Goal: Information Seeking & Learning: Learn about a topic

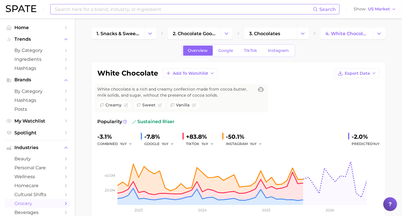
click at [82, 12] on input at bounding box center [183, 9] width 259 height 10
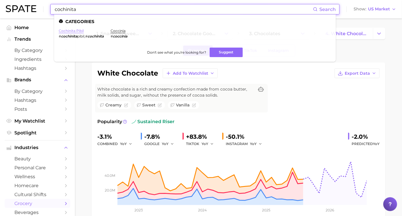
type input "cochinita"
click at [78, 31] on link "cochinita pibil" at bounding box center [71, 31] width 25 height 4
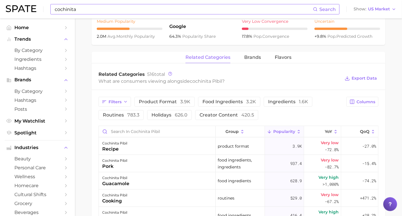
scroll to position [256, 0]
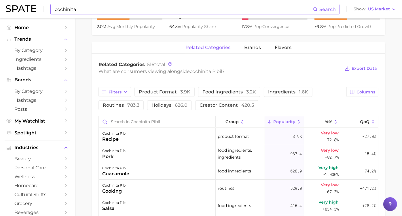
click at [297, 122] on icon at bounding box center [299, 121] width 5 height 5
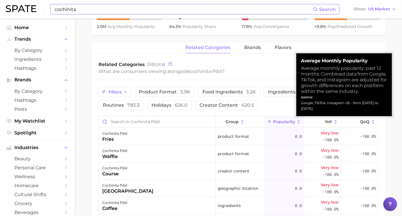
click at [297, 122] on icon at bounding box center [299, 121] width 5 height 5
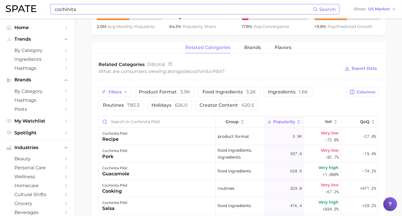
click at [289, 101] on div "Filters product format 3.9k food ingredients 3.2k ingredients 1.6k routines 783…" at bounding box center [221, 98] width 245 height 23
click at [182, 122] on input "Search in cochinita pibil" at bounding box center [157, 121] width 117 height 11
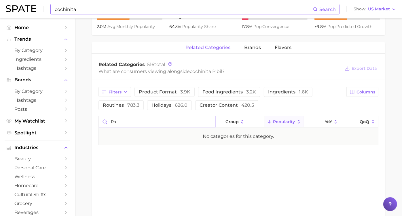
type input "r"
type input "n"
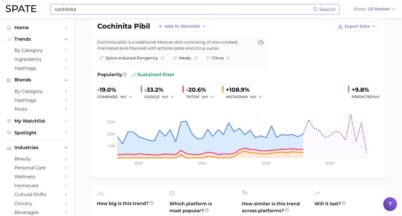
scroll to position [0, 0]
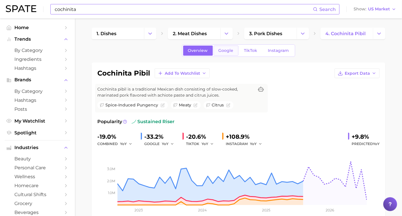
click at [230, 52] on span "Google" at bounding box center [226, 50] width 15 height 5
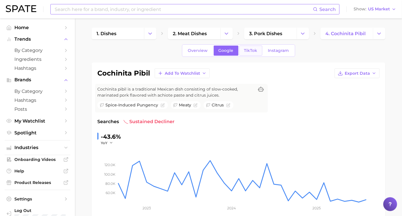
click at [252, 50] on span "TikTok" at bounding box center [250, 50] width 13 height 5
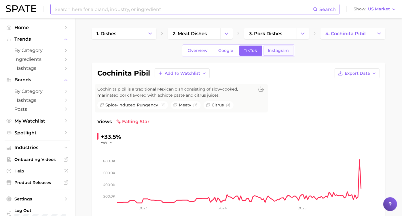
click at [275, 50] on span "Instagram" at bounding box center [278, 50] width 21 height 5
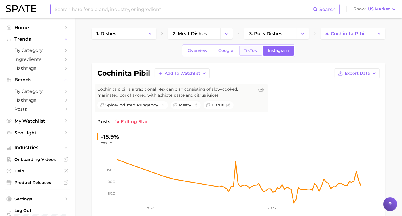
click at [256, 50] on span "TikTok" at bounding box center [250, 50] width 13 height 5
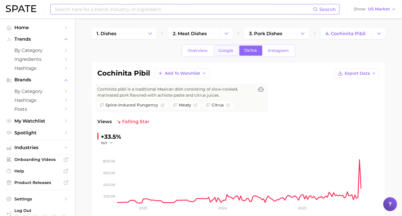
click at [231, 49] on span "Google" at bounding box center [226, 50] width 15 height 5
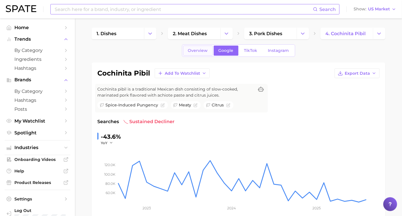
click at [207, 50] on span "Overview" at bounding box center [198, 50] width 20 height 5
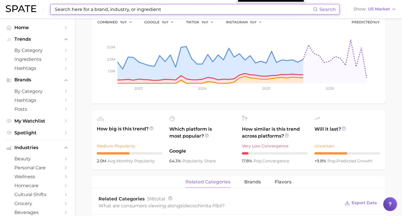
scroll to position [128, 0]
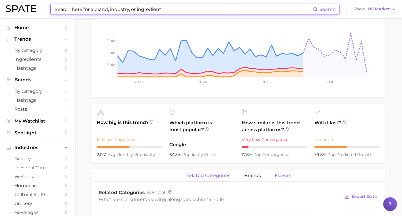
click at [277, 171] on button "Flavors" at bounding box center [283, 175] width 17 height 11
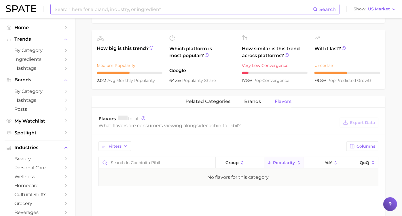
scroll to position [192, 0]
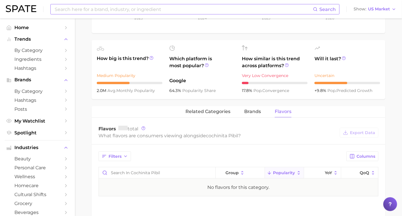
click at [262, 112] on div "related categories brands Flavors" at bounding box center [239, 112] width 294 height 12
click at [256, 113] on span "brands" at bounding box center [252, 111] width 17 height 5
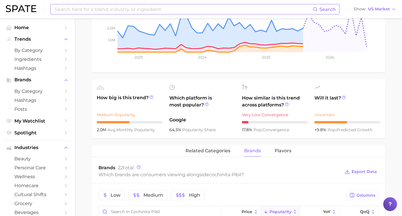
scroll to position [128, 0]
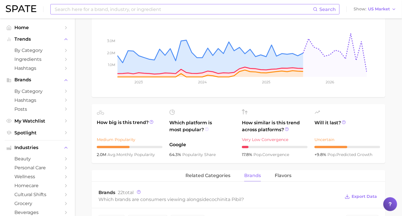
click at [209, 128] on icon at bounding box center [207, 129] width 4 height 4
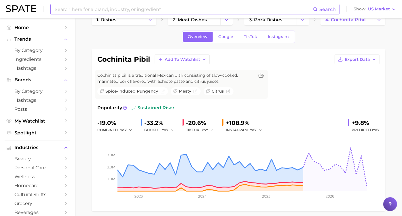
scroll to position [0, 0]
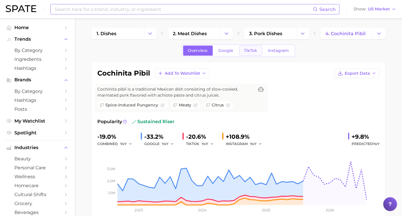
drag, startPoint x: 248, startPoint y: 44, endPoint x: 248, endPoint y: 49, distance: 4.9
click at [248, 45] on div "Overview Google TikTok Instagram" at bounding box center [238, 50] width 113 height 12
click at [248, 51] on span "TikTok" at bounding box center [250, 50] width 13 height 5
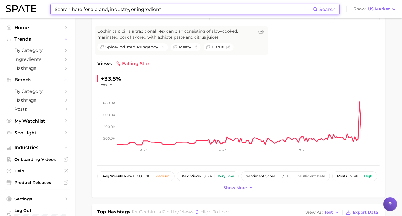
scroll to position [64, 0]
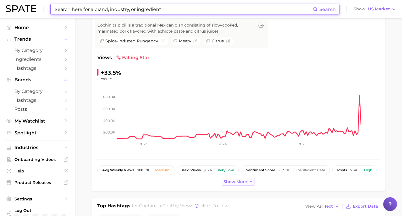
click at [232, 180] on span "Show more" at bounding box center [236, 181] width 24 height 5
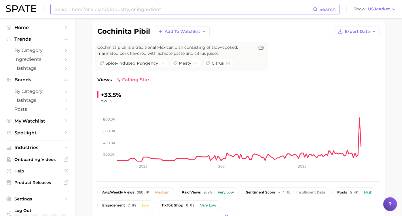
scroll to position [32, 0]
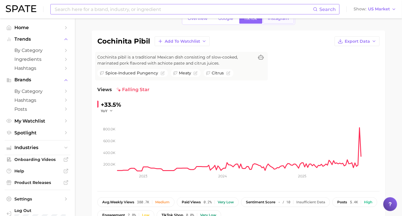
click at [283, 21] on link "Instagram" at bounding box center [278, 19] width 31 height 10
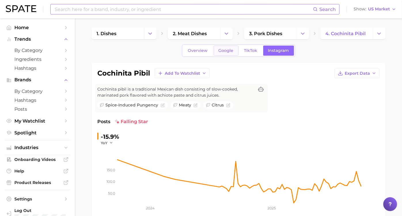
click at [228, 50] on span "Google" at bounding box center [226, 50] width 15 height 5
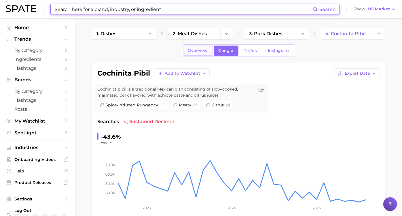
click at [203, 50] on span "Overview" at bounding box center [198, 50] width 20 height 5
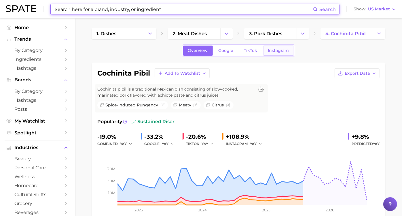
click at [268, 51] on span "Instagram" at bounding box center [278, 50] width 21 height 5
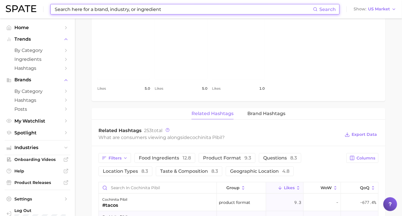
scroll to position [352, 0]
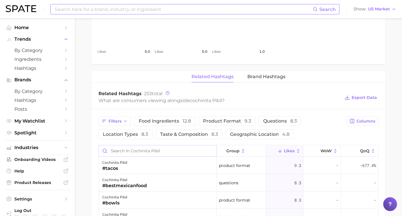
click at [148, 149] on input "Search in cochinita pibil" at bounding box center [158, 150] width 118 height 11
type input "ramen"
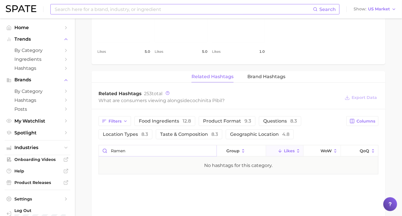
click at [207, 150] on input "ramen" at bounding box center [158, 150] width 118 height 11
click at [210, 149] on input "ramen" at bounding box center [158, 150] width 118 height 11
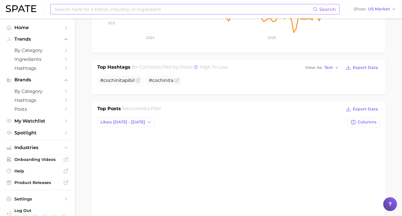
scroll to position [160, 0]
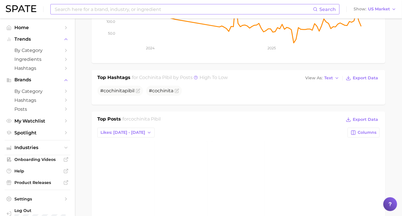
type input "noodle"
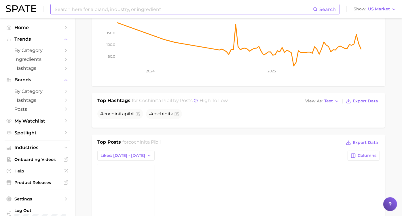
scroll to position [96, 0]
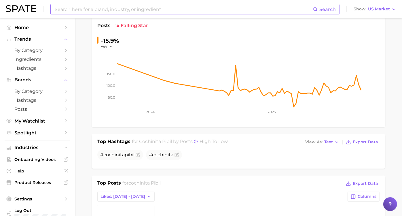
click at [168, 10] on input at bounding box center [183, 9] width 259 height 10
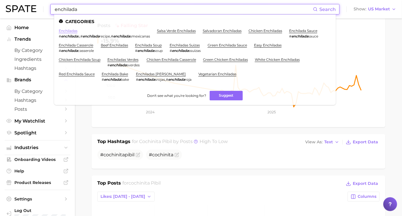
type input "enchilada"
click at [76, 30] on link "enchiladas" at bounding box center [68, 31] width 19 height 4
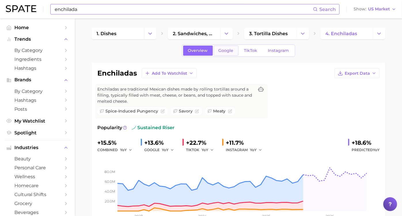
click at [232, 53] on link "Google" at bounding box center [226, 51] width 25 height 10
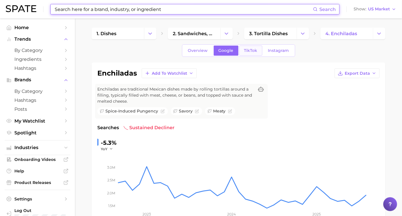
click at [245, 52] on span "TikTok" at bounding box center [250, 50] width 13 height 5
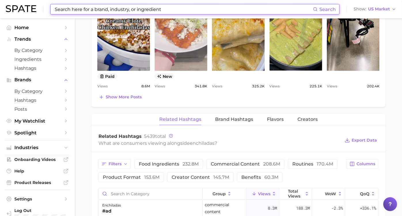
scroll to position [384, 0]
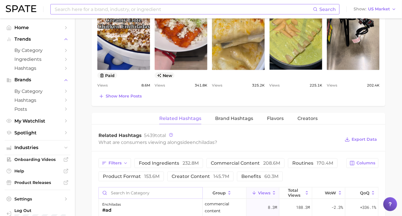
click at [133, 198] on input "Search in category" at bounding box center [151, 192] width 104 height 11
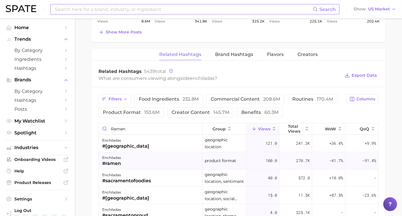
click at [144, 169] on div "enchiladas #ramen" at bounding box center [151, 160] width 104 height 17
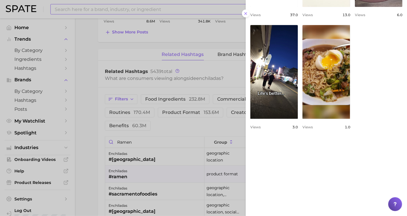
scroll to position [188, 0]
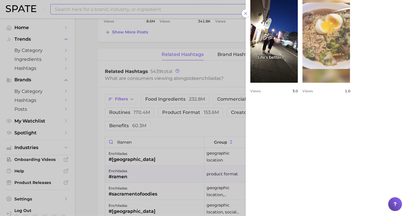
click at [305, 83] on link "view post on TikTok" at bounding box center [327, 36] width 48 height 94
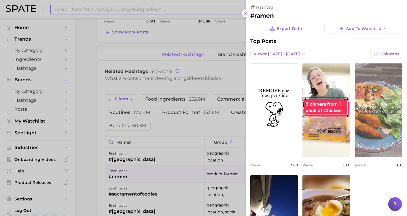
scroll to position [0, 0]
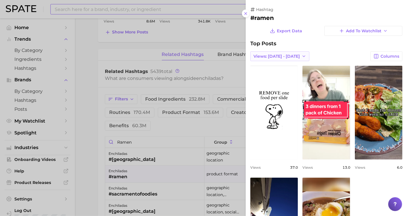
click at [292, 60] on button "Views: [DATE] - [DATE]" at bounding box center [279, 56] width 59 height 10
click at [290, 74] on button "Total Views" at bounding box center [281, 77] width 63 height 10
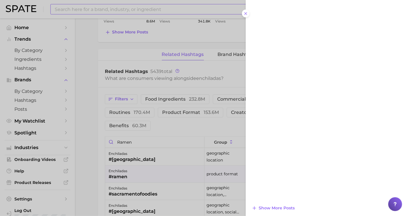
scroll to position [463, 0]
click at [162, 178] on div at bounding box center [203, 108] width 407 height 216
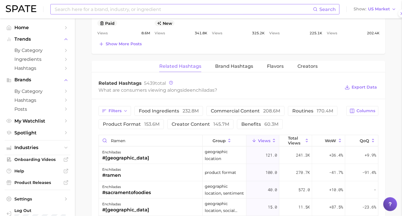
scroll to position [448, 0]
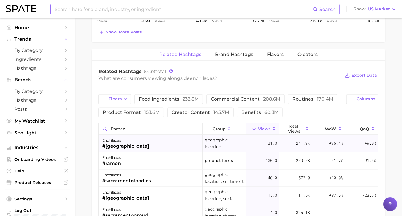
click at [157, 152] on div "enchiladas #[GEOGRAPHIC_DATA]" at bounding box center [151, 143] width 104 height 17
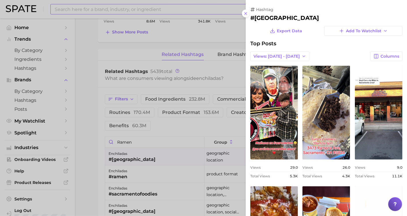
scroll to position [0, 0]
click at [161, 152] on div at bounding box center [203, 108] width 407 height 216
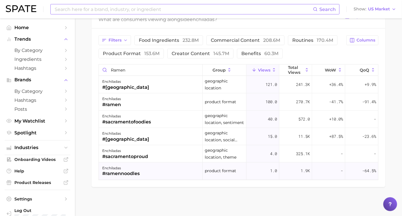
click at [161, 178] on div "enchiladas #ramennoodles" at bounding box center [151, 171] width 104 height 17
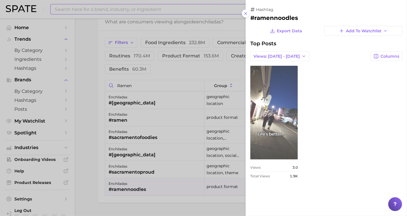
click at [274, 152] on link "view post on TikTok" at bounding box center [274, 113] width 48 height 94
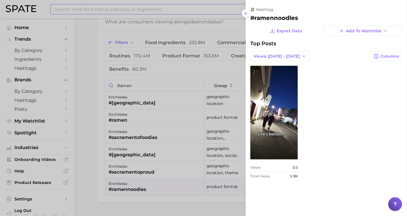
click at [203, 188] on div at bounding box center [203, 108] width 407 height 216
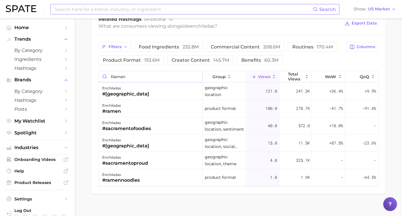
scroll to position [505, 0]
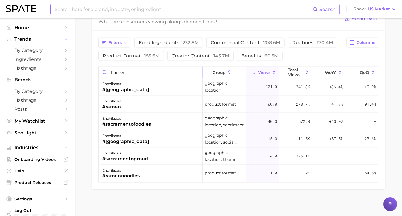
drag, startPoint x: 143, startPoint y: 81, endPoint x: 103, endPoint y: 79, distance: 40.4
click at [103, 79] on div "Filters food ingredients 232.8m commercial content 208.6m routines 170.4m produ…" at bounding box center [239, 110] width 294 height 158
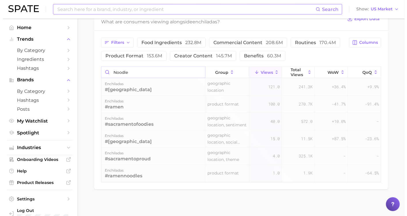
scroll to position [487, 0]
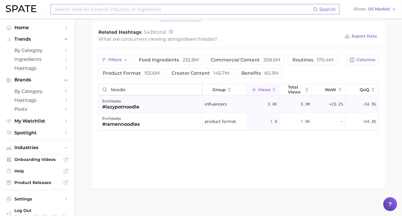
type input "noodle"
click at [133, 110] on div "#lazypotnoodle" at bounding box center [120, 106] width 37 height 7
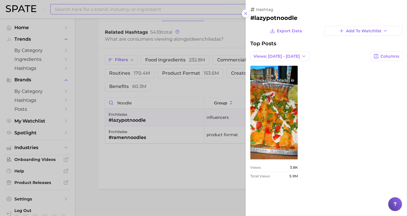
scroll to position [0, 0]
click at [279, 56] on span "Views: [DATE] - [DATE]" at bounding box center [277, 56] width 46 height 5
click at [279, 77] on button "Total Views" at bounding box center [281, 77] width 63 height 10
click at [348, 76] on div "view post on TikTok Views 3.8k Total Views 5.9m" at bounding box center [326, 122] width 152 height 112
click at [323, 69] on div "view post on TikTok Views 3.8k Total Views 5.9m" at bounding box center [326, 122] width 152 height 112
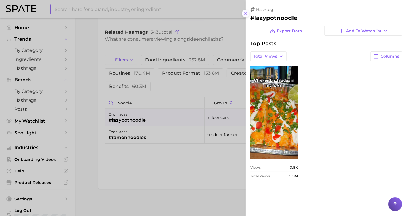
click at [245, 12] on line at bounding box center [246, 13] width 2 height 2
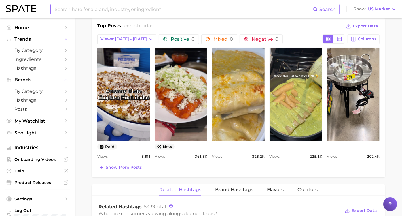
scroll to position [295, 0]
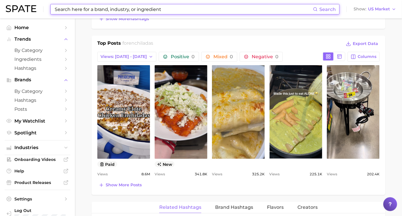
click at [122, 10] on input at bounding box center [183, 9] width 259 height 10
paste input "Chilaquiles"
click at [122, 10] on input "Chilaquiles Chilaquiles" at bounding box center [183, 9] width 259 height 10
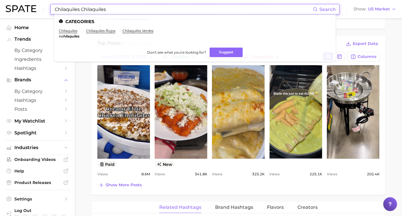
drag, startPoint x: 123, startPoint y: 9, endPoint x: 81, endPoint y: 9, distance: 42.7
click at [81, 9] on input "Chilaquiles Chilaquiles" at bounding box center [183, 9] width 259 height 10
type input "Chilaquiles Chilaquiles"
click at [74, 30] on link "chilaquiles" at bounding box center [68, 31] width 19 height 4
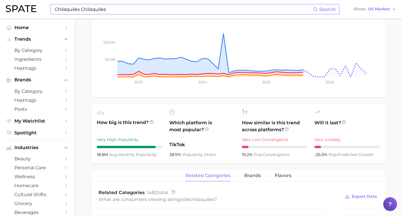
scroll to position [32, 0]
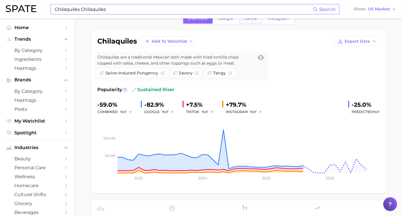
click at [249, 19] on span "TikTok" at bounding box center [250, 18] width 13 height 5
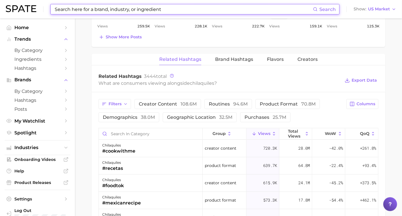
scroll to position [416, 0]
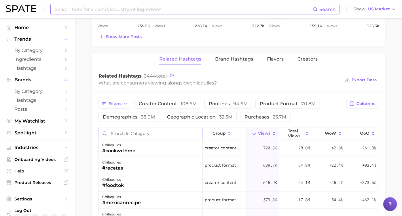
click at [150, 133] on input "Search in category" at bounding box center [151, 133] width 104 height 11
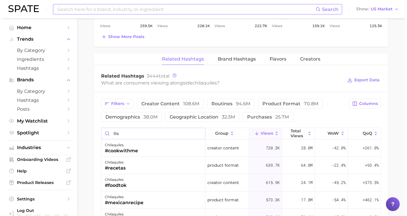
scroll to position [415, 0]
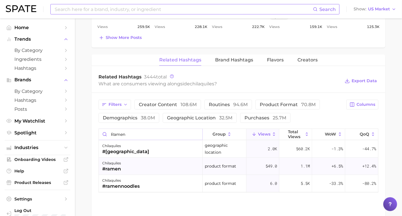
type input "ramen"
click at [141, 166] on div "chilaquiles #ramen" at bounding box center [151, 166] width 104 height 17
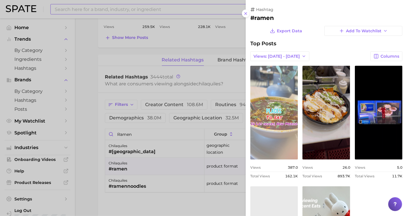
scroll to position [0, 0]
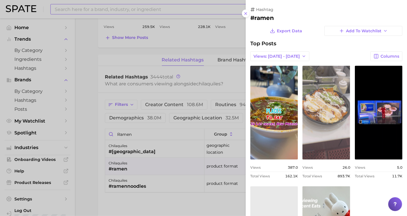
click at [350, 119] on link "view post on TikTok" at bounding box center [327, 113] width 48 height 94
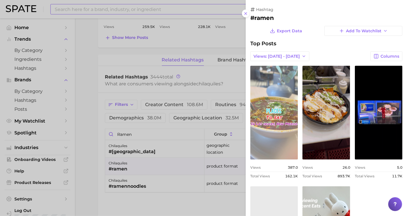
click at [295, 103] on link "view post on TikTok" at bounding box center [274, 113] width 48 height 94
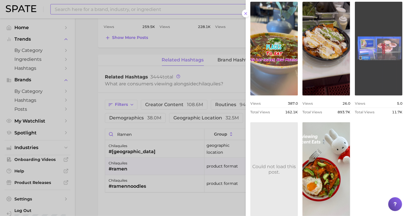
scroll to position [214, 0]
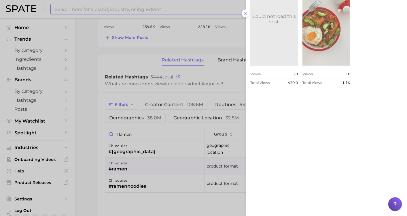
click at [303, 66] on link "view post on TikTok" at bounding box center [327, 19] width 48 height 94
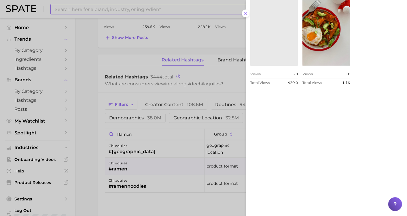
scroll to position [22, 0]
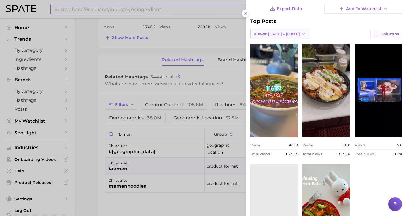
click at [287, 30] on button "Views: [DATE] - [DATE]" at bounding box center [279, 34] width 59 height 10
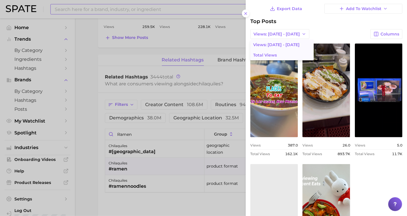
click at [287, 52] on button "Total Views" at bounding box center [281, 55] width 63 height 10
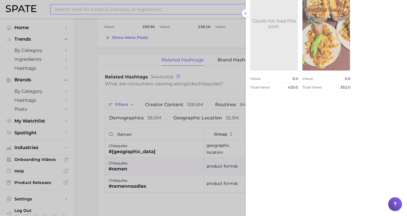
scroll to position [334, 0]
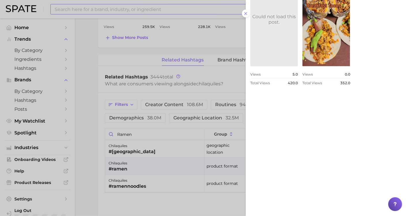
click at [166, 177] on div at bounding box center [203, 108] width 407 height 216
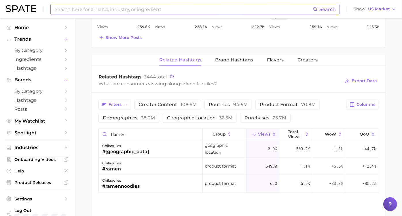
click at [168, 183] on div "chilaquiles #ramennoodles" at bounding box center [151, 183] width 104 height 17
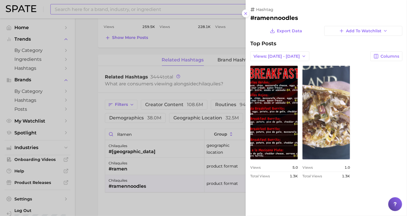
scroll to position [0, 0]
click at [277, 56] on span "Views: [DATE] - [DATE]" at bounding box center [277, 56] width 46 height 5
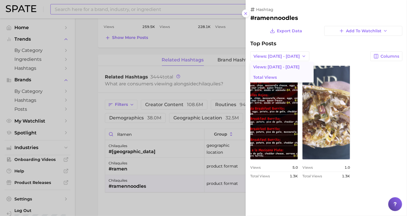
click at [276, 73] on button "Total Views" at bounding box center [281, 77] width 63 height 10
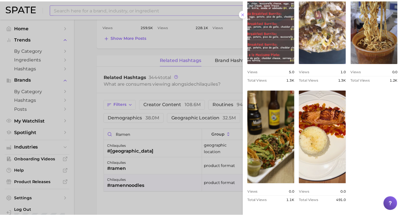
scroll to position [160, 0]
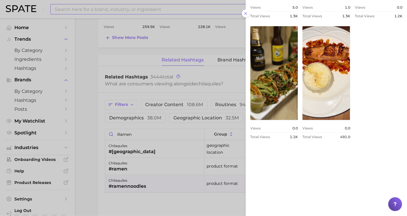
click at [183, 195] on div at bounding box center [203, 108] width 407 height 216
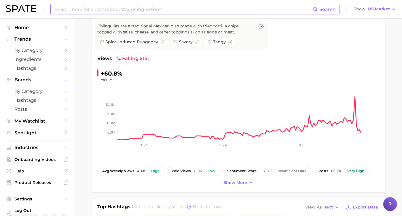
scroll to position [0, 0]
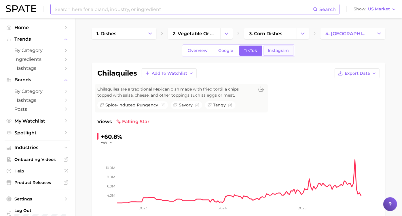
click at [279, 46] on link "Instagram" at bounding box center [278, 51] width 31 height 10
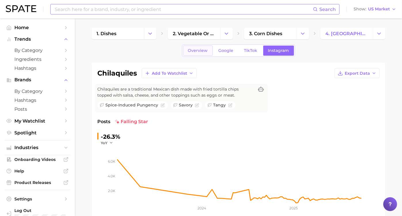
click at [205, 52] on span "Overview" at bounding box center [198, 50] width 20 height 5
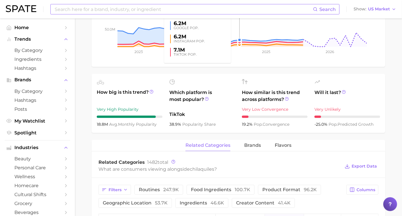
scroll to position [160, 0]
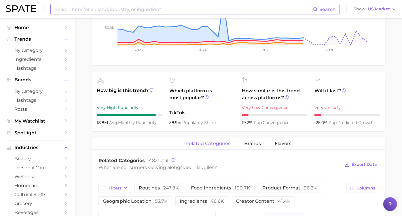
click at [114, 7] on input at bounding box center [183, 9] width 259 height 10
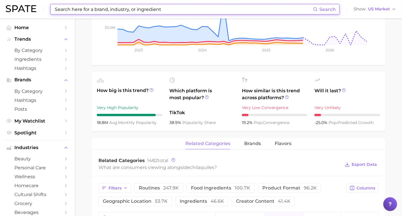
paste input "Barbacua"
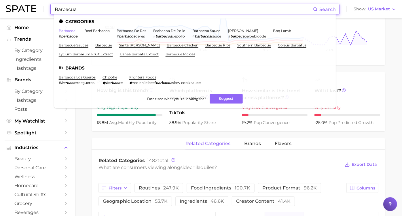
type input "Barbacua"
click at [70, 29] on link "barbacoa" at bounding box center [67, 31] width 17 height 4
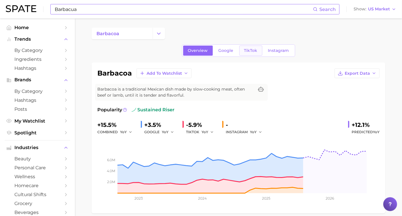
click at [249, 49] on span "TikTok" at bounding box center [250, 50] width 13 height 5
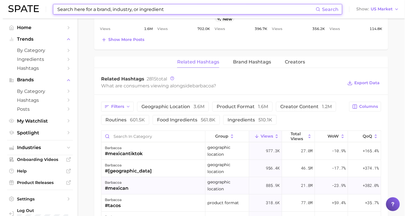
scroll to position [416, 0]
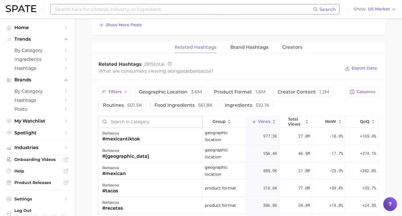
click at [161, 127] on input "Search in category" at bounding box center [151, 121] width 104 height 11
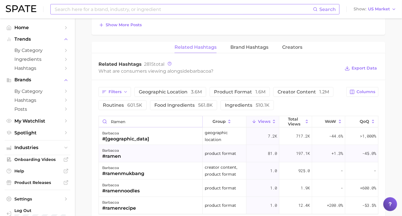
type input "ramen"
click at [147, 162] on div "barbacoa #ramen" at bounding box center [151, 153] width 104 height 17
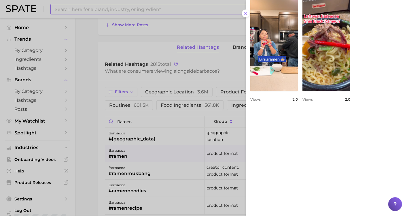
scroll to position [188, 0]
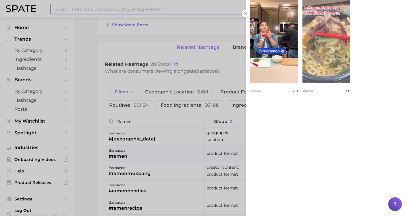
click at [303, 83] on link "view post on TikTok" at bounding box center [327, 36] width 48 height 94
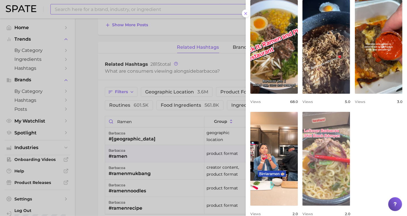
scroll to position [61, 0]
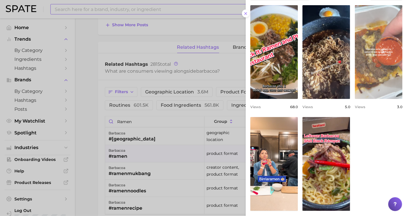
click at [355, 99] on link "view post on TikTok" at bounding box center [379, 52] width 48 height 94
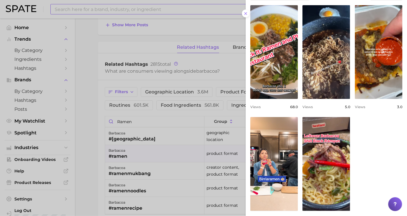
click at [277, 106] on div "Views 68.0" at bounding box center [274, 107] width 48 height 4
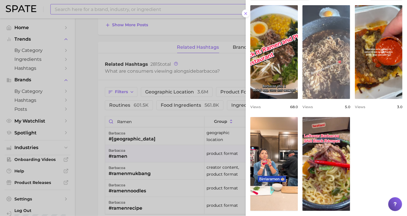
click at [350, 73] on link "view post on TikTok" at bounding box center [327, 52] width 48 height 94
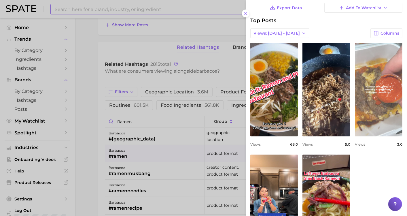
scroll to position [0, 0]
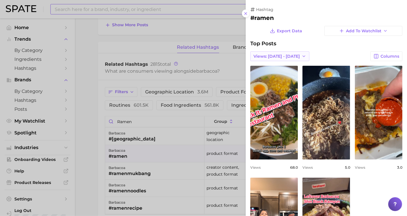
click at [302, 58] on icon "button" at bounding box center [304, 56] width 5 height 5
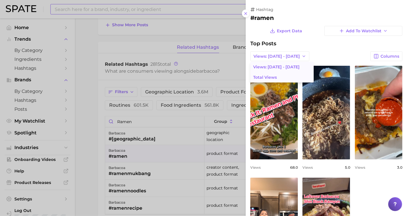
click at [295, 76] on button "Total Views" at bounding box center [281, 77] width 63 height 10
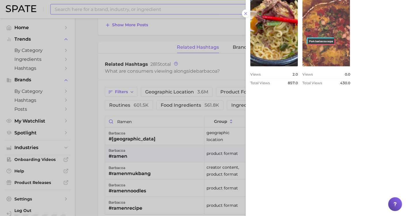
scroll to position [334, 0]
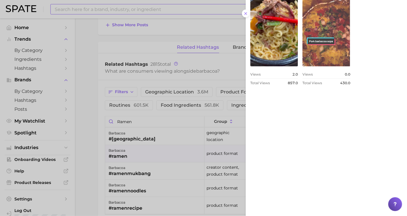
click at [350, 66] on link "view post on TikTok" at bounding box center [327, 20] width 48 height 94
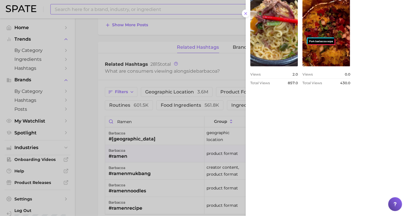
click at [157, 185] on div at bounding box center [203, 108] width 407 height 216
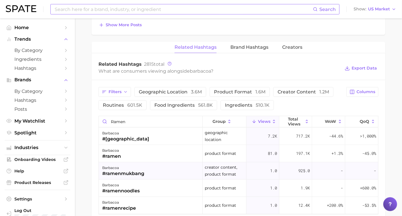
click at [161, 180] on div "barbacoa #ramenmukbang" at bounding box center [151, 170] width 104 height 17
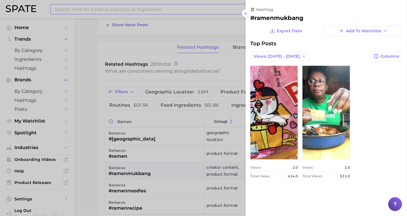
scroll to position [0, 0]
click at [278, 54] on span "Views: [DATE] - [DATE]" at bounding box center [277, 56] width 46 height 5
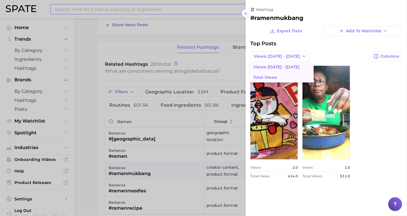
click at [283, 76] on button "Total Views" at bounding box center [281, 77] width 63 height 10
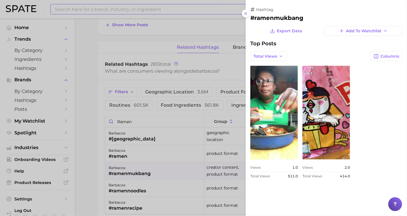
click at [157, 186] on div at bounding box center [203, 108] width 407 height 216
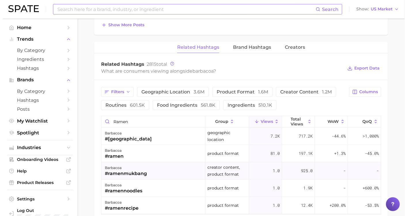
scroll to position [448, 0]
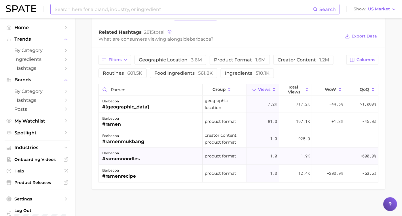
click at [164, 165] on div "barbacoa #ramennoodles" at bounding box center [151, 156] width 104 height 17
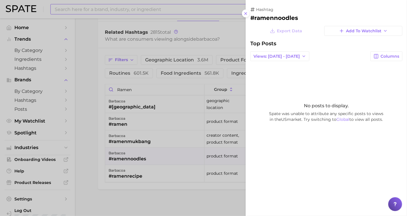
click at [141, 176] on div at bounding box center [203, 108] width 407 height 216
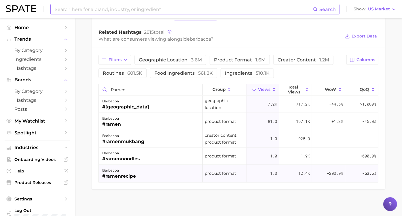
click at [136, 180] on div "#ramenrecipe" at bounding box center [119, 176] width 34 height 7
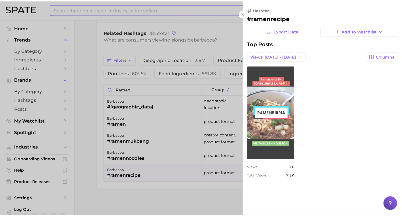
scroll to position [0, 0]
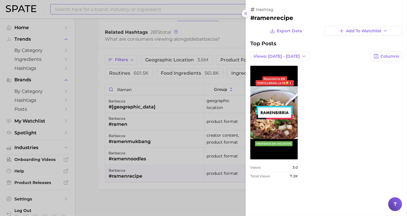
click at [243, 14] on button at bounding box center [246, 14] width 8 height 8
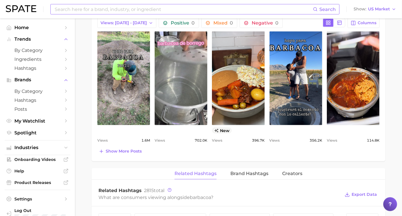
scroll to position [256, 0]
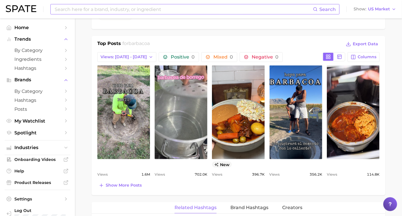
click at [125, 10] on input at bounding box center [183, 9] width 259 height 10
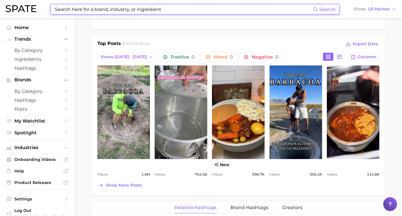
paste input "Tortilla Soup"
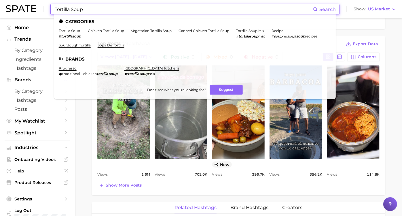
type input "Tortilla Soup"
click at [76, 33] on li "tortilla soup # tortillasoup" at bounding box center [70, 34] width 22 height 10
click at [75, 31] on link "tortilla soup" at bounding box center [69, 31] width 21 height 4
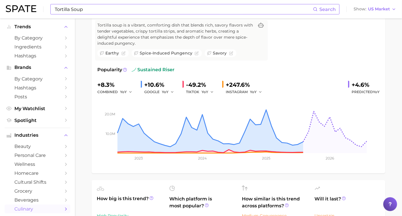
scroll to position [32, 0]
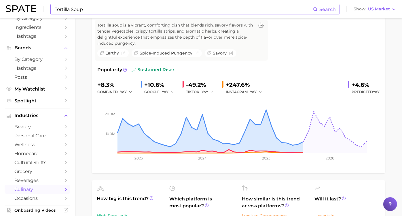
click at [164, 85] on div "+10.6%" at bounding box center [161, 84] width 34 height 9
click at [167, 85] on div "+10.6%" at bounding box center [161, 84] width 34 height 9
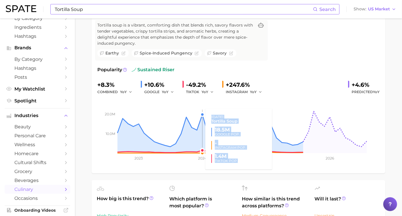
drag, startPoint x: 167, startPoint y: 85, endPoint x: 209, endPoint y: 95, distance: 42.8
click at [209, 95] on rect at bounding box center [232, 124] width 270 height 58
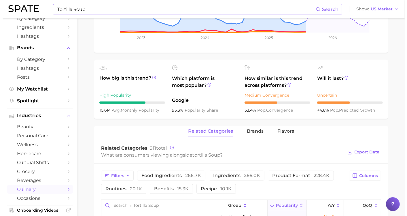
scroll to position [256, 0]
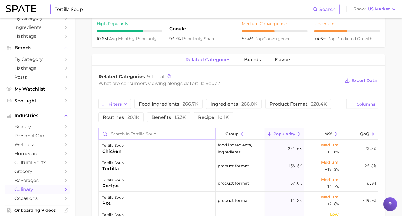
click at [147, 131] on input "Search in tortilla soup" at bounding box center [157, 133] width 117 height 11
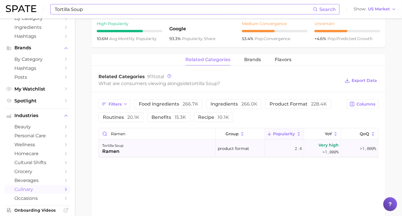
click at [160, 144] on div "tortilla soup ramen" at bounding box center [157, 148] width 117 height 17
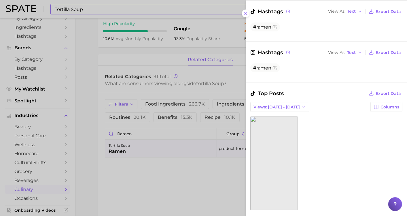
scroll to position [128, 0]
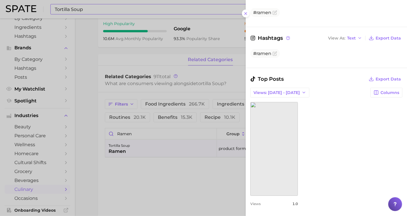
click at [282, 86] on div "Top Posts Export Data Views: [DATE] - [DATE] Columns view post on TikTok Views …" at bounding box center [326, 142] width 152 height 135
click at [283, 90] on span "Views: [DATE] - [DATE]" at bounding box center [277, 92] width 46 height 5
click at [282, 108] on button "Total Views" at bounding box center [281, 113] width 63 height 10
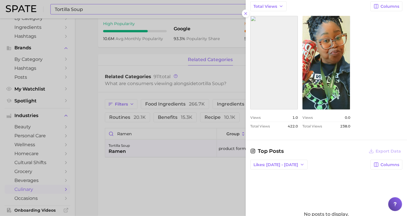
scroll to position [224, 0]
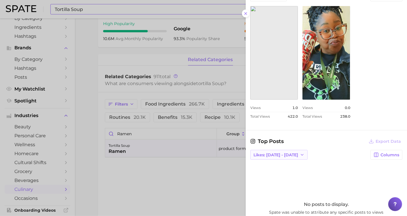
click at [288, 154] on button "Likes: [DATE] - [DATE]" at bounding box center [278, 155] width 57 height 10
click at [288, 184] on button "Total Likes" at bounding box center [281, 186] width 63 height 10
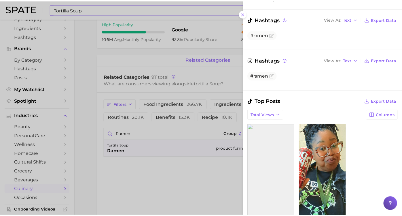
scroll to position [116, 0]
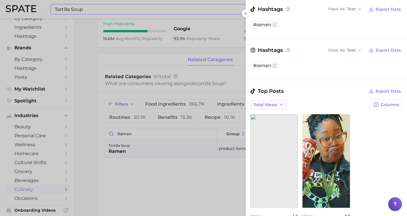
click at [284, 105] on button "Total Views" at bounding box center [268, 105] width 36 height 10
click at [282, 126] on button "Total Views" at bounding box center [281, 125] width 63 height 10
click at [289, 141] on link "view post on TikTok" at bounding box center [274, 161] width 48 height 94
click at [163, 173] on div at bounding box center [203, 108] width 407 height 216
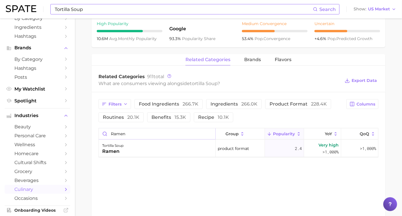
drag, startPoint x: 182, startPoint y: 131, endPoint x: 106, endPoint y: 136, distance: 75.9
click at [106, 136] on input "ramen" at bounding box center [157, 133] width 117 height 11
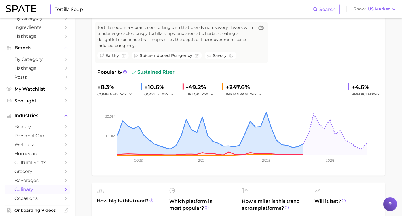
scroll to position [0, 0]
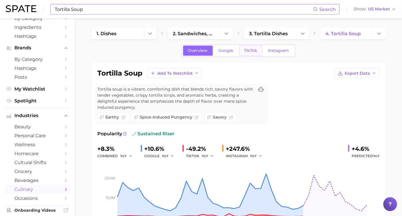
type input "noodles"
click at [252, 49] on span "TikTok" at bounding box center [250, 50] width 13 height 5
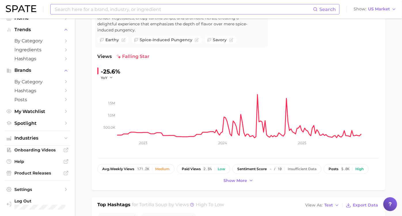
scroll to position [64, 0]
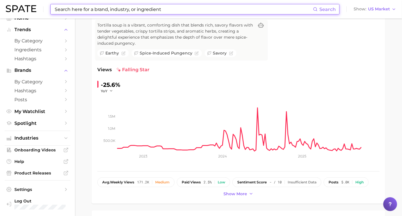
click at [172, 10] on input at bounding box center [183, 9] width 259 height 10
paste input "Pozole"
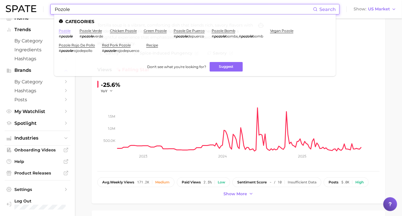
type input "Pozole"
click at [67, 30] on link "pozole" at bounding box center [65, 31] width 12 height 4
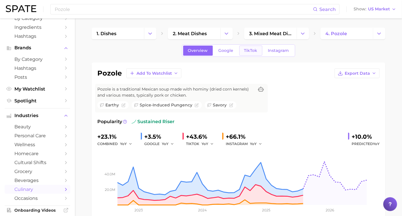
click at [253, 54] on link "TikTok" at bounding box center [250, 51] width 23 height 10
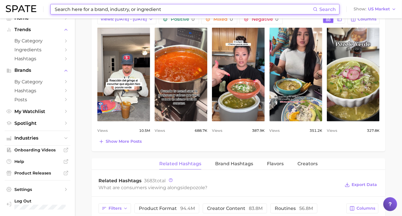
scroll to position [352, 0]
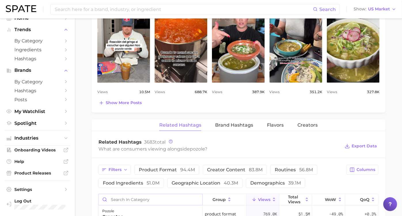
click at [163, 195] on input "Search in category" at bounding box center [151, 199] width 104 height 11
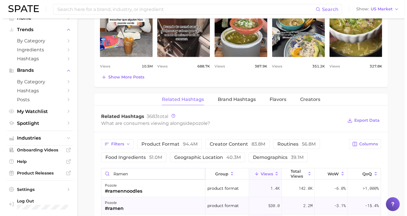
scroll to position [416, 0]
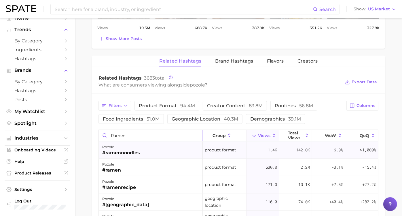
type input "ramen"
click at [156, 151] on div "pozole #ramennoodles" at bounding box center [151, 149] width 104 height 17
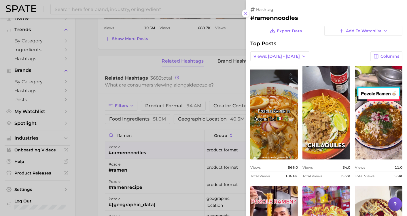
scroll to position [0, 0]
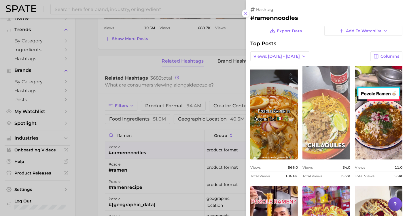
click at [350, 133] on link "view post on TikTok" at bounding box center [327, 113] width 48 height 94
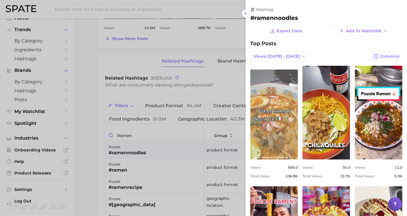
click at [298, 106] on link "view post on TikTok" at bounding box center [274, 113] width 48 height 94
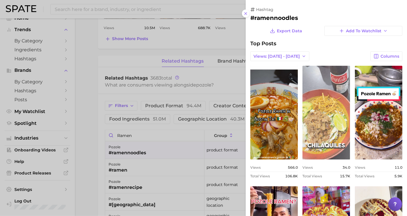
click at [350, 119] on link "view post on TikTok" at bounding box center [327, 113] width 48 height 94
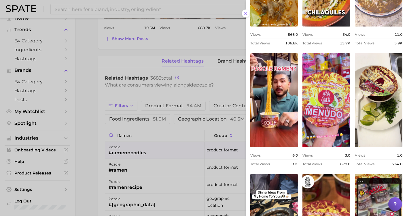
scroll to position [128, 0]
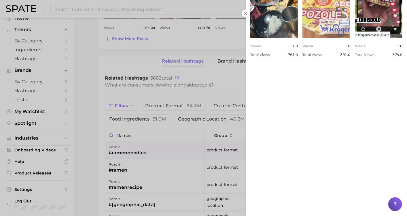
scroll to position [352, 0]
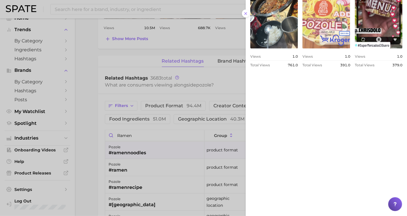
click at [350, 48] on link "view post on TikTok" at bounding box center [327, 2] width 48 height 94
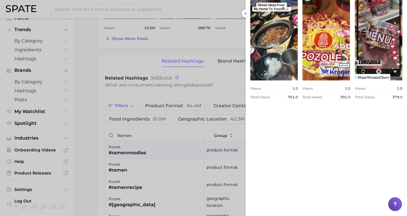
scroll to position [288, 0]
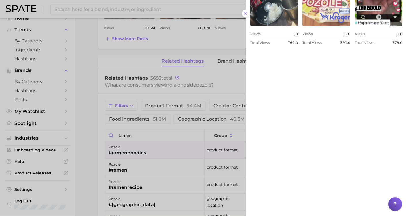
scroll to position [384, 0]
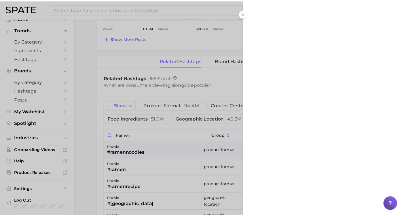
scroll to position [455, 0]
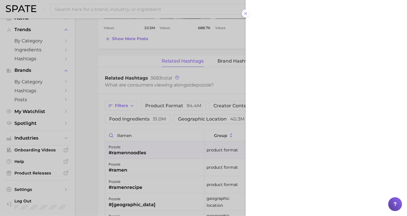
click at [127, 12] on div at bounding box center [203, 108] width 407 height 216
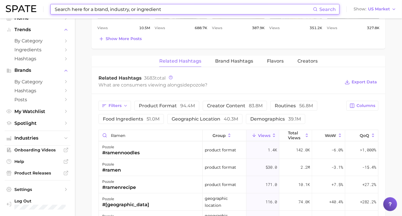
click at [126, 10] on input at bounding box center [183, 9] width 259 height 10
paste input "[PERSON_NAME]"
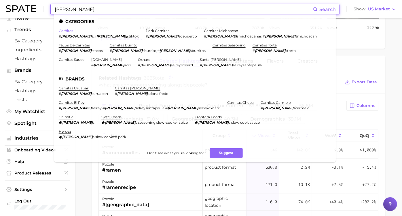
type input "[PERSON_NAME]"
click at [67, 30] on link "carnitas" at bounding box center [66, 31] width 14 height 4
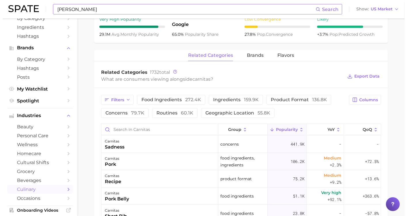
scroll to position [256, 0]
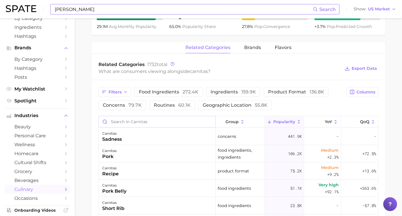
click at [186, 122] on input "Search in carnitas" at bounding box center [157, 121] width 117 height 11
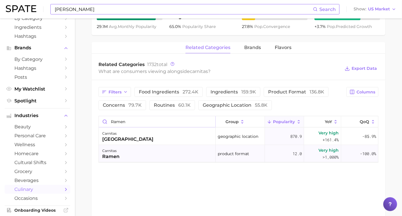
type input "ramen"
click at [174, 153] on div "carnitas ramen" at bounding box center [157, 153] width 117 height 17
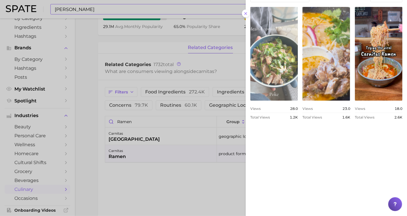
scroll to position [224, 0]
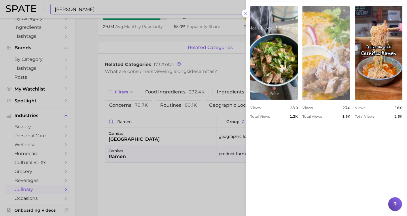
click at [350, 55] on link "view post on TikTok" at bounding box center [327, 53] width 48 height 94
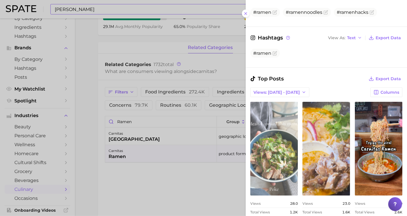
scroll to position [128, 0]
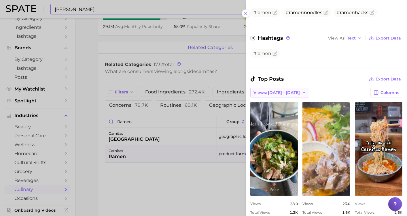
click at [281, 92] on span "Views: [DATE] - [DATE]" at bounding box center [277, 92] width 46 height 5
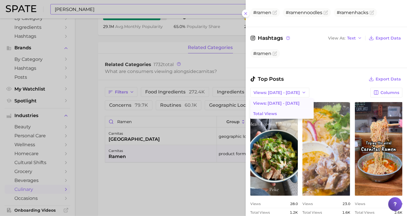
click at [281, 110] on button "Total Views" at bounding box center [281, 113] width 63 height 10
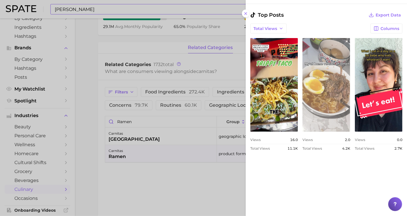
scroll to position [320, 0]
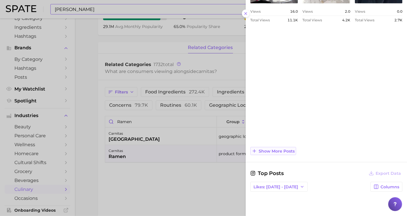
click at [292, 150] on span "Show more posts" at bounding box center [277, 151] width 36 height 5
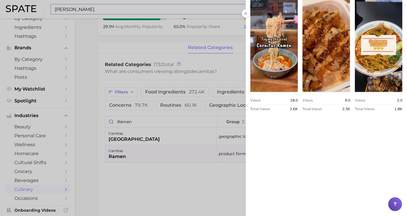
scroll to position [416, 0]
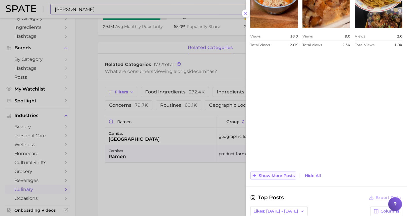
click at [288, 175] on span "Show more posts" at bounding box center [277, 175] width 36 height 5
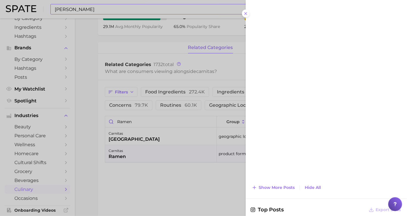
scroll to position [672, 0]
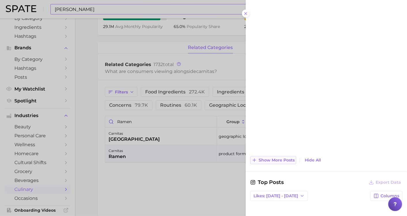
click at [286, 158] on span "Show more posts" at bounding box center [277, 160] width 36 height 5
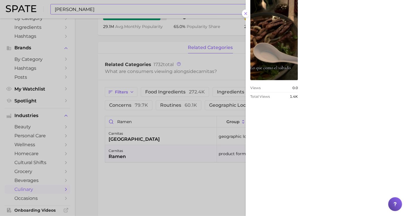
scroll to position [541, 0]
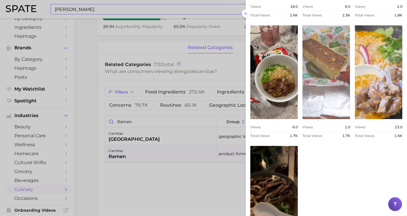
scroll to position [445, 0]
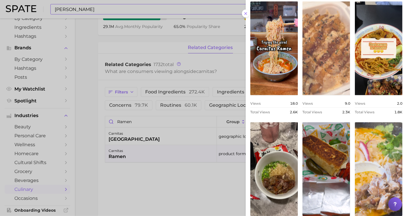
scroll to position [317, 0]
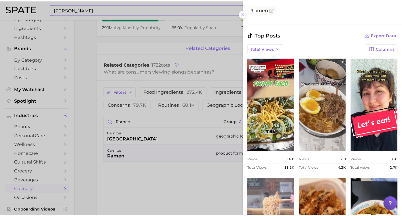
scroll to position [157, 0]
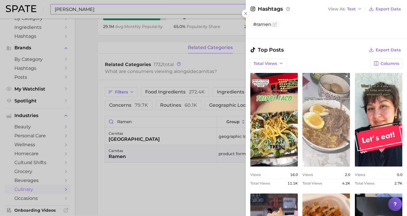
click at [350, 113] on link "view post on TikTok" at bounding box center [327, 120] width 48 height 94
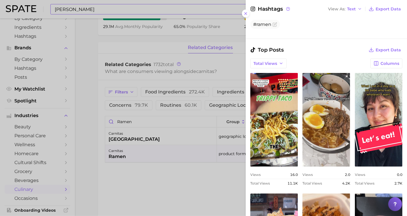
click at [208, 177] on div at bounding box center [203, 108] width 407 height 216
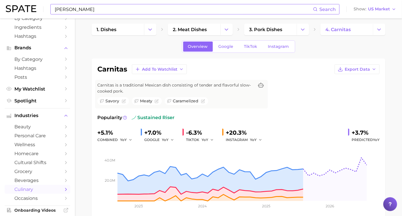
scroll to position [0, 0]
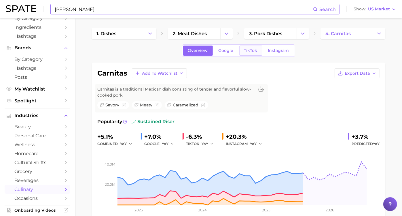
click at [246, 51] on span "TikTok" at bounding box center [250, 50] width 13 height 5
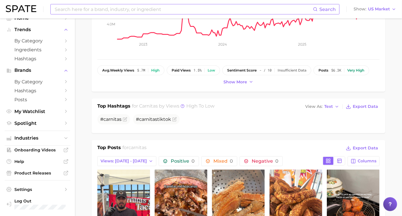
scroll to position [224, 0]
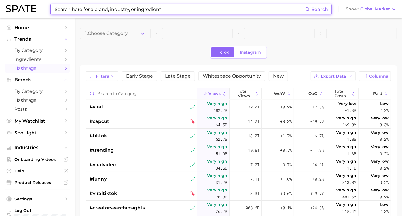
click at [147, 10] on input at bounding box center [179, 9] width 251 height 10
paste input "Esquites"
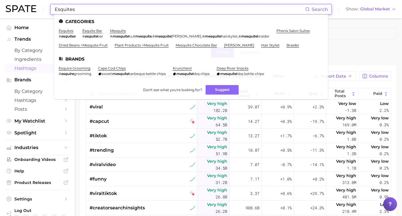
type input "Esquites"
click at [67, 33] on li "esquites # esquites" at bounding box center [67, 34] width 17 height 10
click at [67, 31] on link "esquites" at bounding box center [66, 31] width 15 height 4
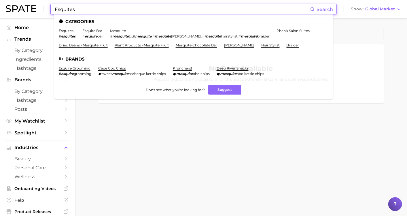
click at [143, 18] on ul "Categories esquites # esquites esquite bar # esquite bar mesquite # mesquite tx…" at bounding box center [193, 56] width 279 height 85
click at [61, 30] on link "esquites" at bounding box center [66, 31] width 15 height 4
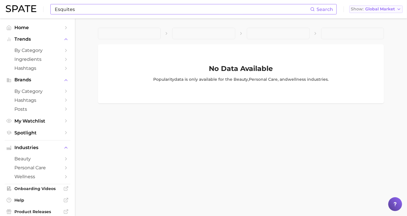
click at [388, 7] on span "Global Market" at bounding box center [380, 8] width 30 height 3
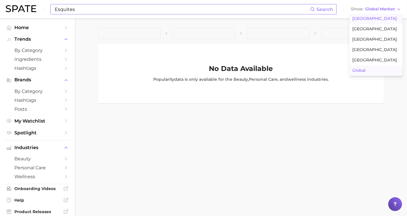
click at [371, 20] on span "United States" at bounding box center [374, 18] width 45 height 5
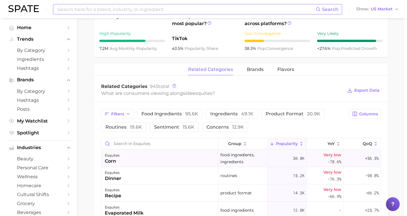
scroll to position [224, 0]
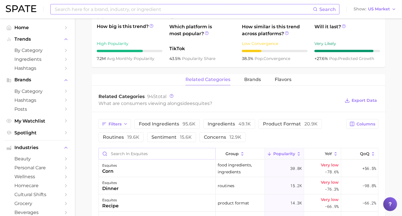
click at [176, 152] on input "Search in esquites" at bounding box center [157, 153] width 117 height 11
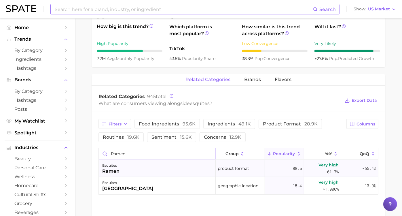
type input "ramen"
click at [170, 173] on div "esquites ramen" at bounding box center [157, 168] width 117 height 17
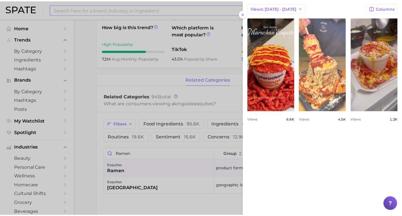
scroll to position [256, 0]
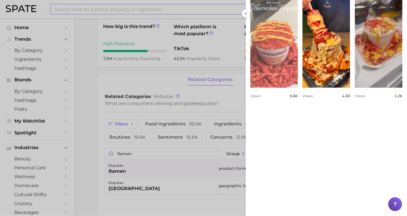
click at [298, 71] on link "view post on TikTok" at bounding box center [274, 41] width 48 height 94
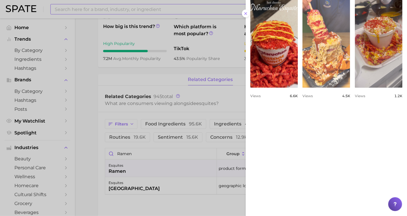
click at [350, 52] on link "view post on TikTok" at bounding box center [327, 41] width 48 height 94
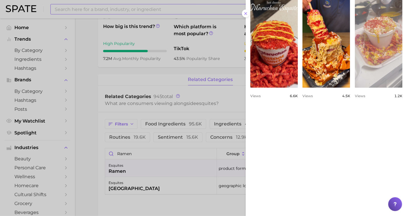
click at [355, 88] on link "view post on TikTok" at bounding box center [379, 41] width 48 height 94
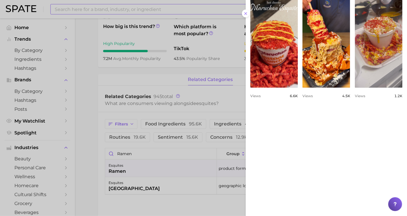
click at [216, 89] on div at bounding box center [203, 108] width 407 height 216
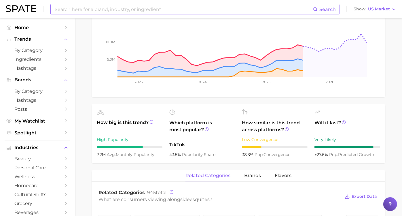
scroll to position [0, 0]
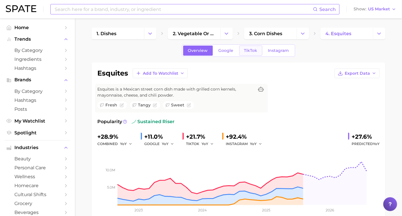
click at [257, 53] on link "TikTok" at bounding box center [250, 51] width 23 height 10
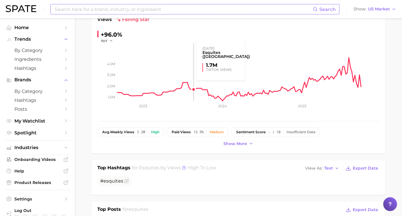
scroll to position [64, 0]
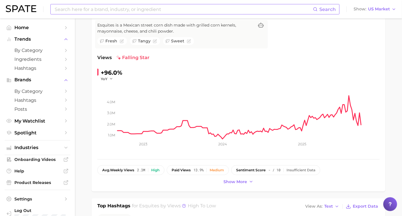
click at [156, 9] on input at bounding box center [183, 9] width 259 height 10
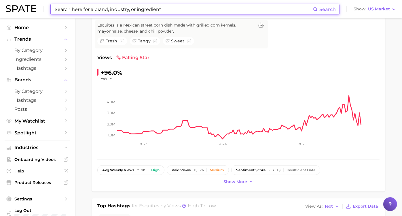
paste input "Elotes"
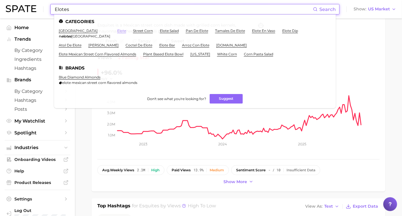
type input "Elotes"
click at [117, 29] on link "elote" at bounding box center [121, 31] width 9 height 4
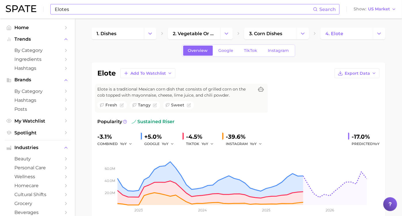
click at [127, 8] on input "Elotes" at bounding box center [183, 9] width 259 height 10
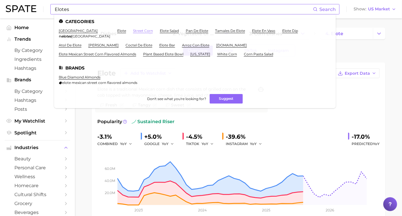
click at [133, 30] on link "street corn" at bounding box center [143, 31] width 20 height 4
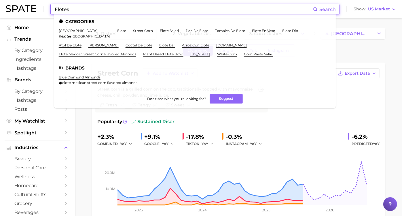
click at [101, 7] on input "Elotes" at bounding box center [183, 9] width 259 height 10
click at [117, 30] on link "elote" at bounding box center [121, 31] width 9 height 4
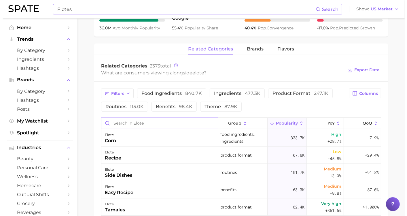
scroll to position [256, 0]
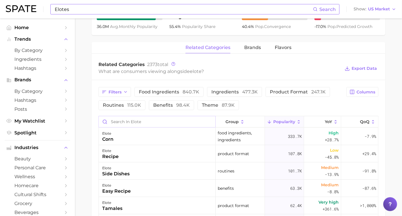
click at [180, 119] on input "Search in elote" at bounding box center [157, 121] width 117 height 11
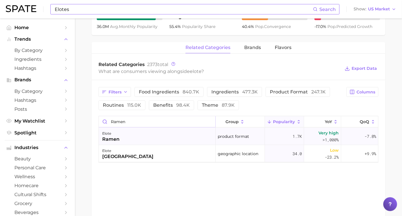
type input "ramen"
click at [176, 133] on div "elote ramen" at bounding box center [157, 136] width 117 height 17
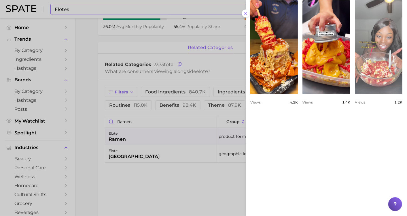
click at [355, 94] on link "view post on TikTok" at bounding box center [379, 47] width 48 height 94
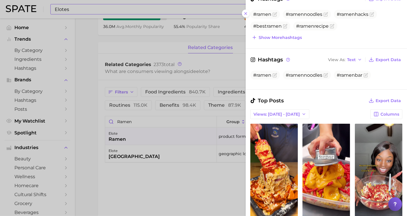
scroll to position [128, 0]
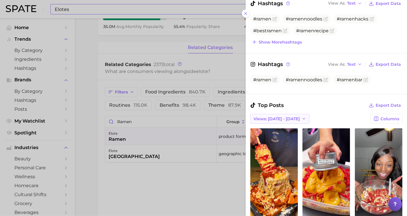
click at [290, 116] on button "Views: [DATE] - [DATE]" at bounding box center [279, 119] width 59 height 10
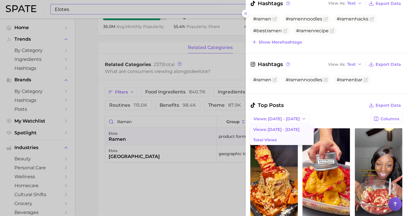
click at [288, 136] on button "Total Views" at bounding box center [281, 140] width 63 height 10
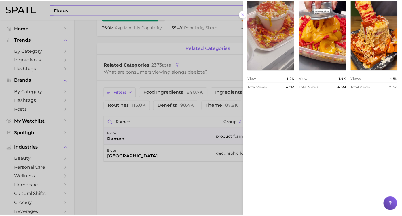
scroll to position [216, 0]
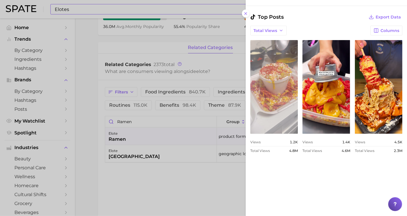
click at [298, 87] on link "view post on TikTok" at bounding box center [274, 87] width 48 height 94
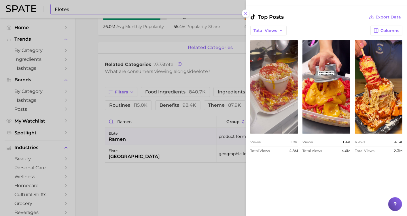
click at [212, 192] on div at bounding box center [203, 108] width 407 height 216
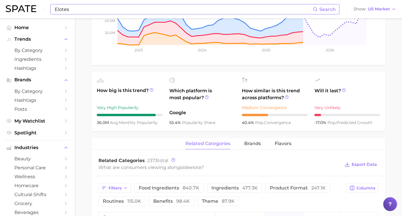
scroll to position [0, 0]
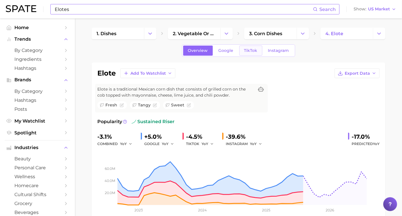
click at [244, 52] on span "TikTok" at bounding box center [250, 50] width 13 height 5
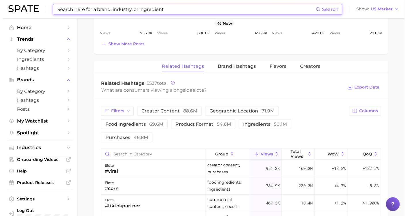
scroll to position [448, 0]
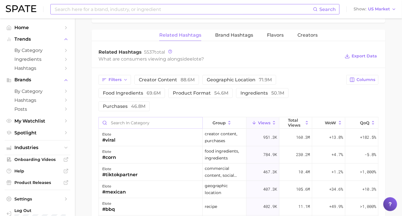
click at [161, 121] on input "Search in category" at bounding box center [151, 122] width 104 height 11
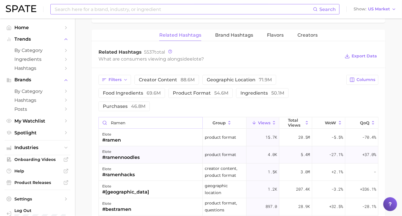
type input "ramen"
click at [169, 150] on div "elote #ramennoodles" at bounding box center [151, 154] width 104 height 17
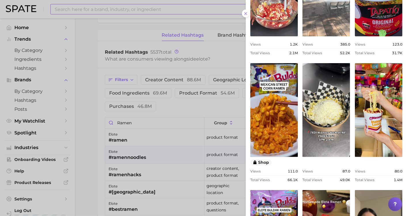
scroll to position [128, 0]
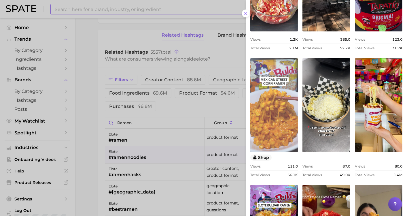
click at [298, 90] on link "view post on TikTok" at bounding box center [274, 105] width 48 height 94
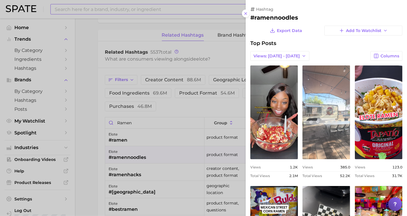
scroll to position [0, 0]
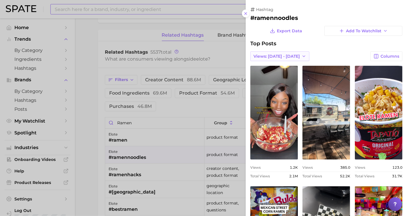
click at [289, 54] on span "Views: [DATE] - [DATE]" at bounding box center [277, 56] width 46 height 5
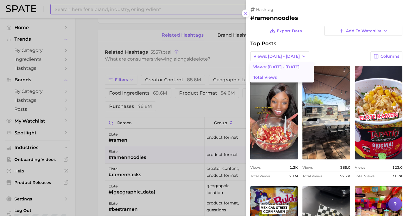
click at [288, 76] on button "Total Views" at bounding box center [281, 77] width 63 height 10
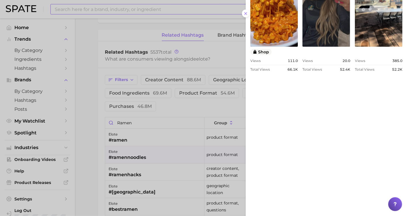
scroll to position [405, 0]
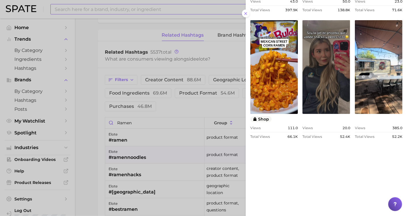
scroll to position [277, 0]
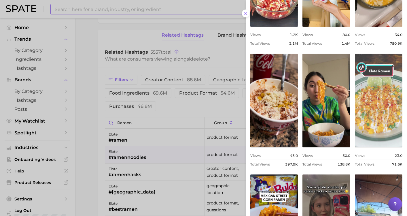
scroll to position [117, 0]
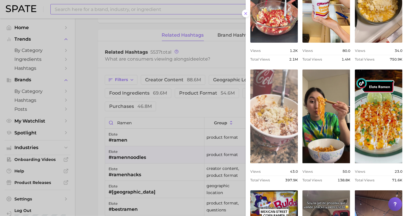
click at [298, 115] on link "view post on TikTok" at bounding box center [274, 116] width 48 height 94
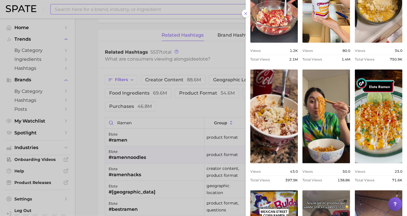
click at [153, 175] on div at bounding box center [203, 108] width 407 height 216
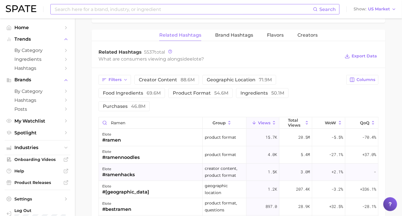
click at [142, 173] on div "elote #ramenhacks" at bounding box center [151, 171] width 104 height 17
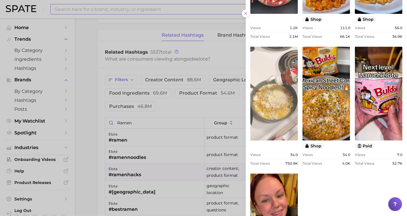
scroll to position [160, 0]
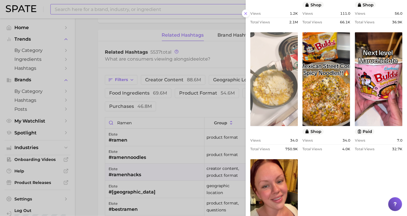
click at [298, 73] on link "view post on TikTok" at bounding box center [274, 79] width 48 height 94
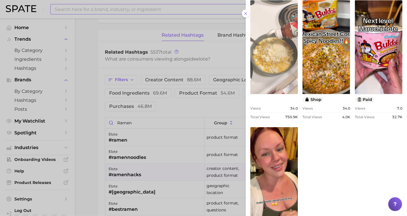
scroll to position [320, 0]
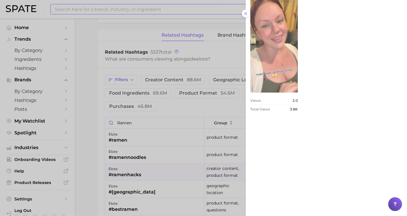
click at [281, 93] on link "view post on TikTok" at bounding box center [274, 46] width 48 height 94
